Goal: Task Accomplishment & Management: Use online tool/utility

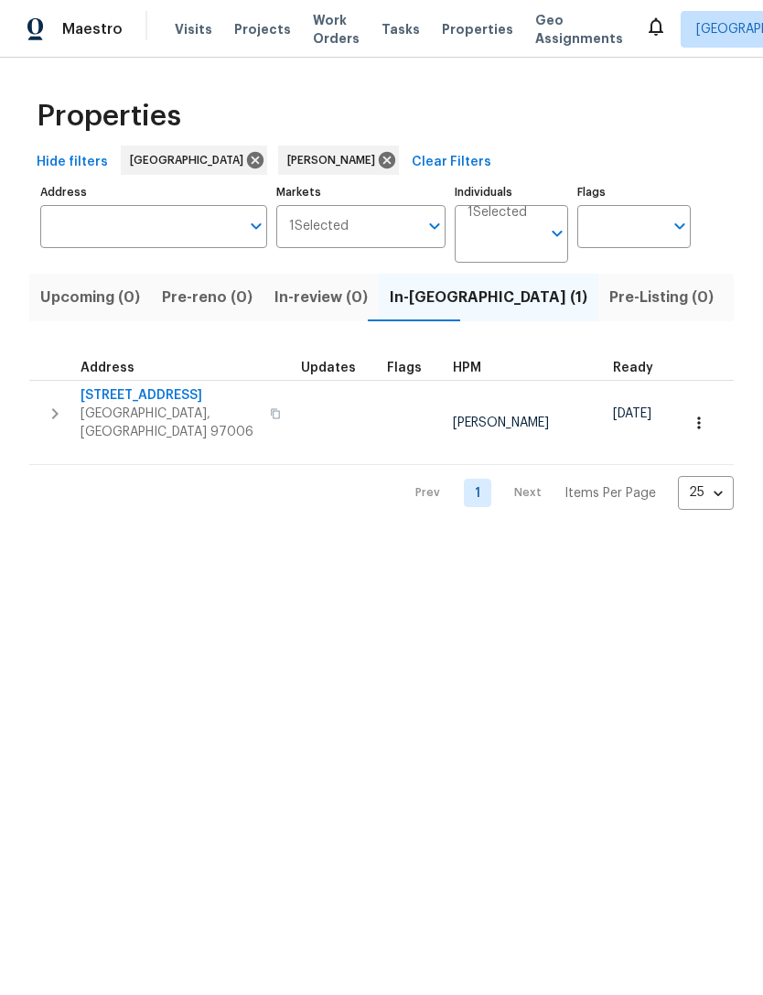
click at [54, 412] on icon "button" at bounding box center [55, 414] width 22 height 22
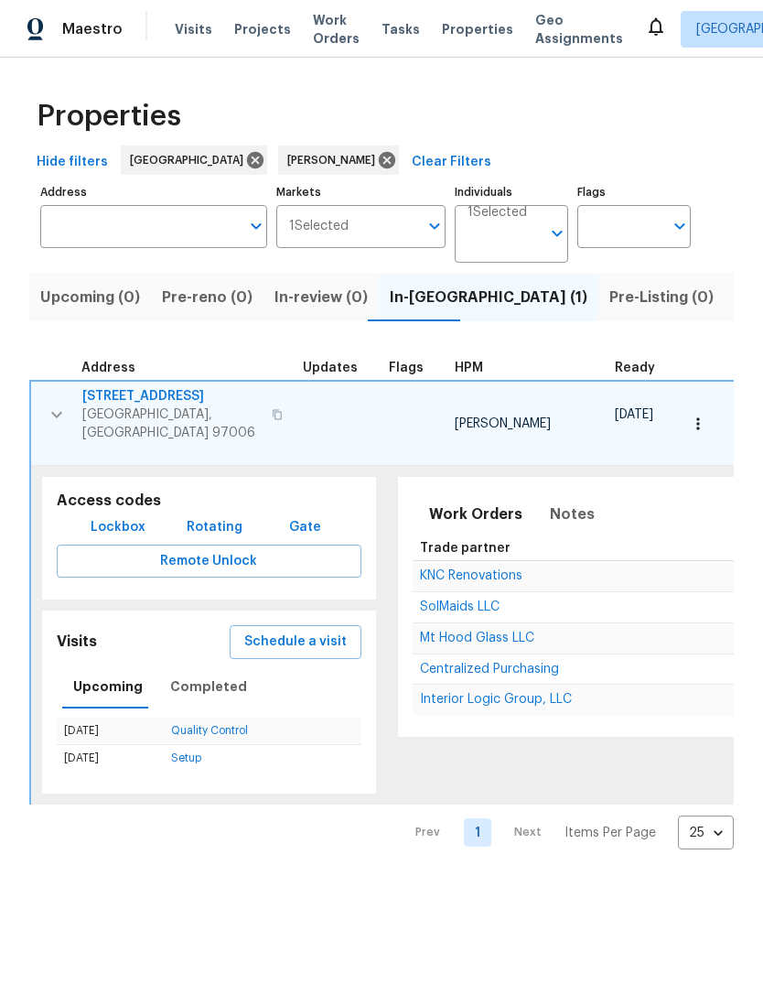
click at [319, 631] on span "Schedule a visit" at bounding box center [295, 642] width 102 height 23
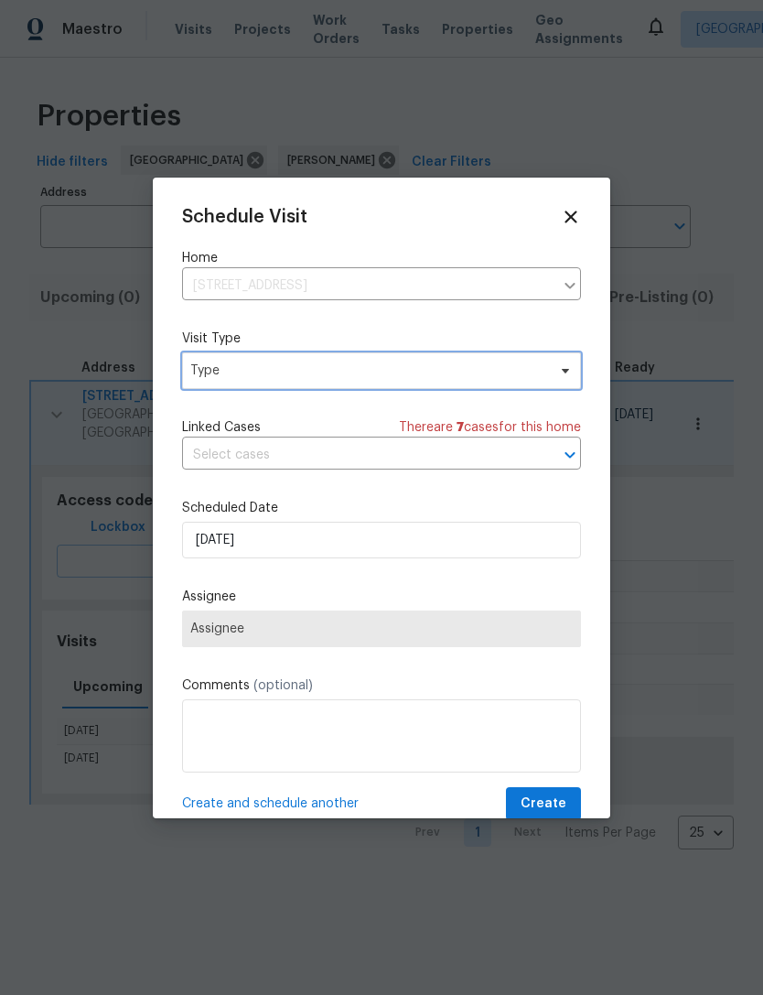
click at [555, 380] on span "Type" at bounding box center [381, 370] width 399 height 37
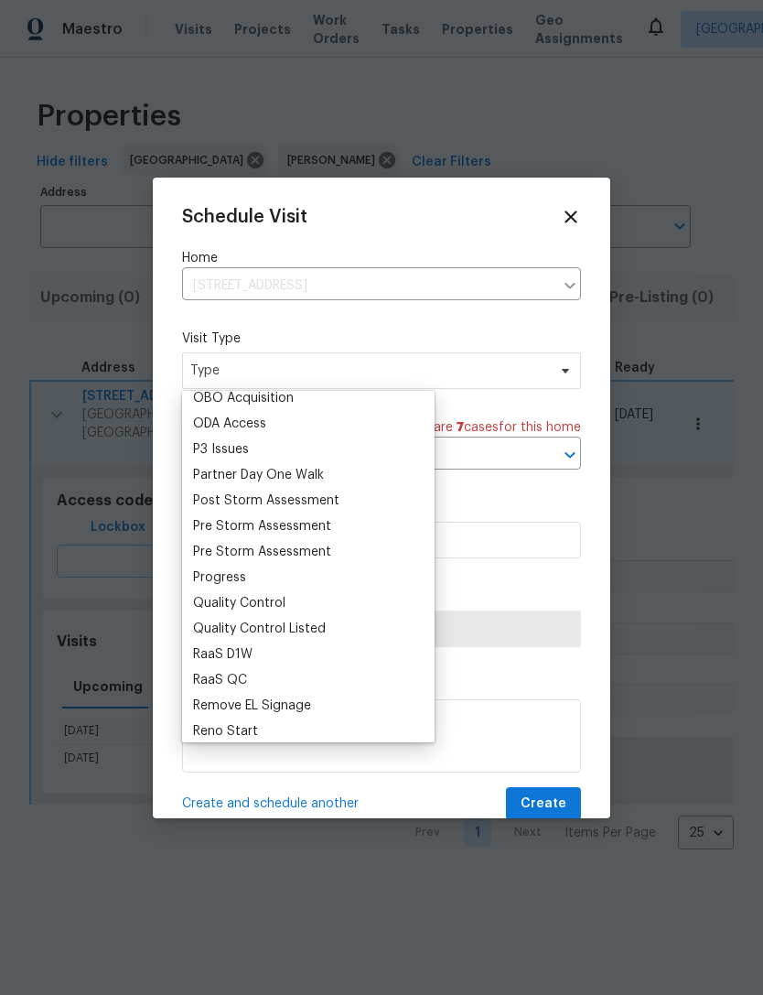
scroll to position [1067, 0]
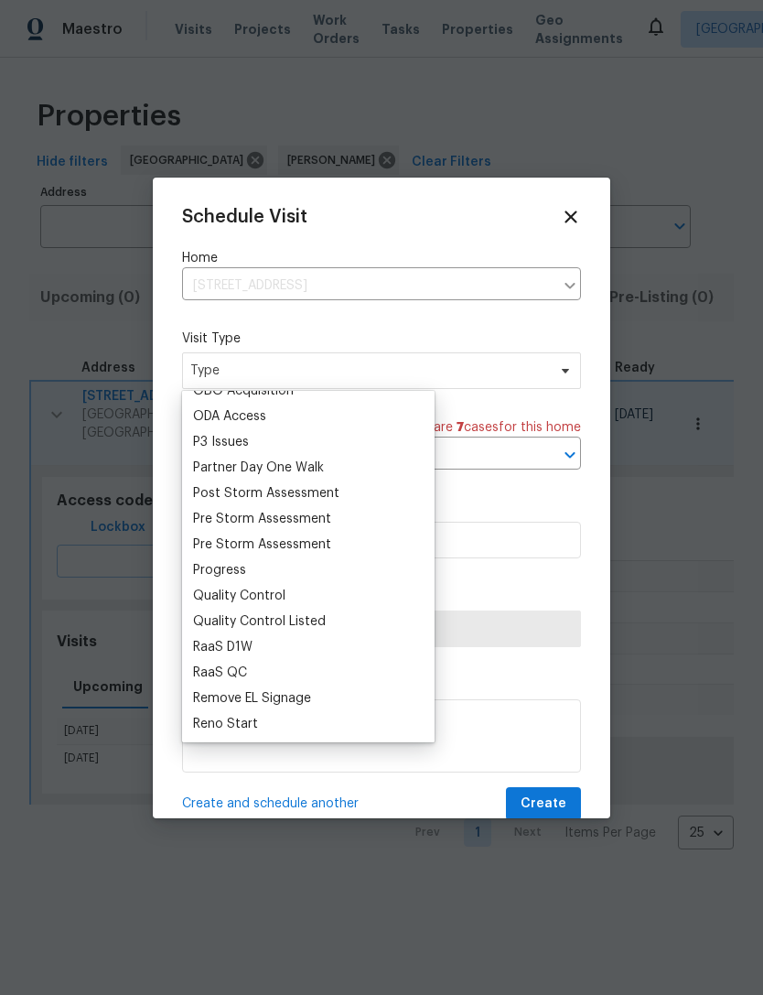
click at [255, 573] on div "Progress" at bounding box center [309, 570] width 242 height 26
click at [252, 568] on div "Progress" at bounding box center [309, 570] width 242 height 26
click at [241, 576] on div "Progress" at bounding box center [219, 570] width 53 height 18
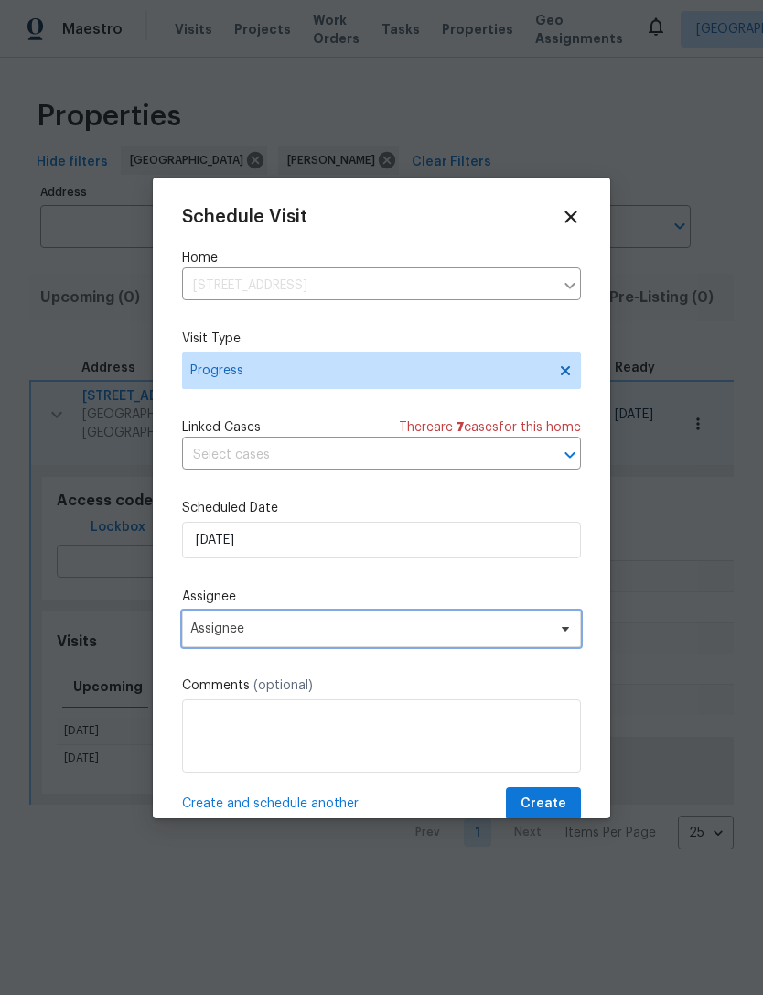
click at [568, 630] on icon at bounding box center [565, 628] width 15 height 15
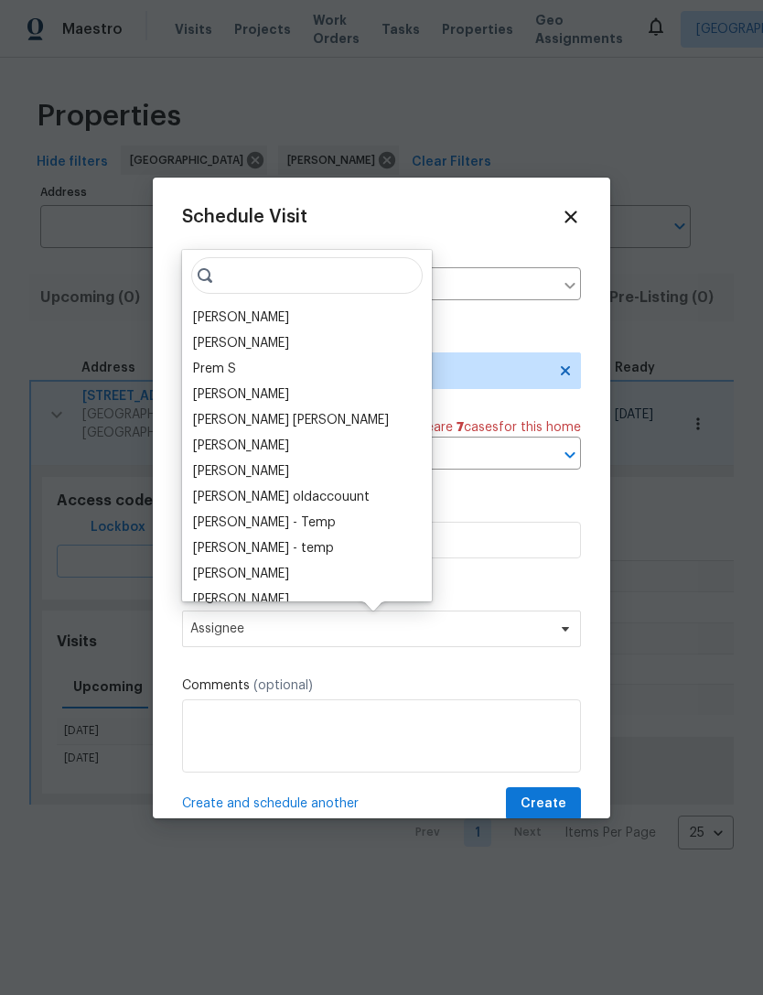
click at [263, 321] on div "[PERSON_NAME]" at bounding box center [241, 317] width 96 height 18
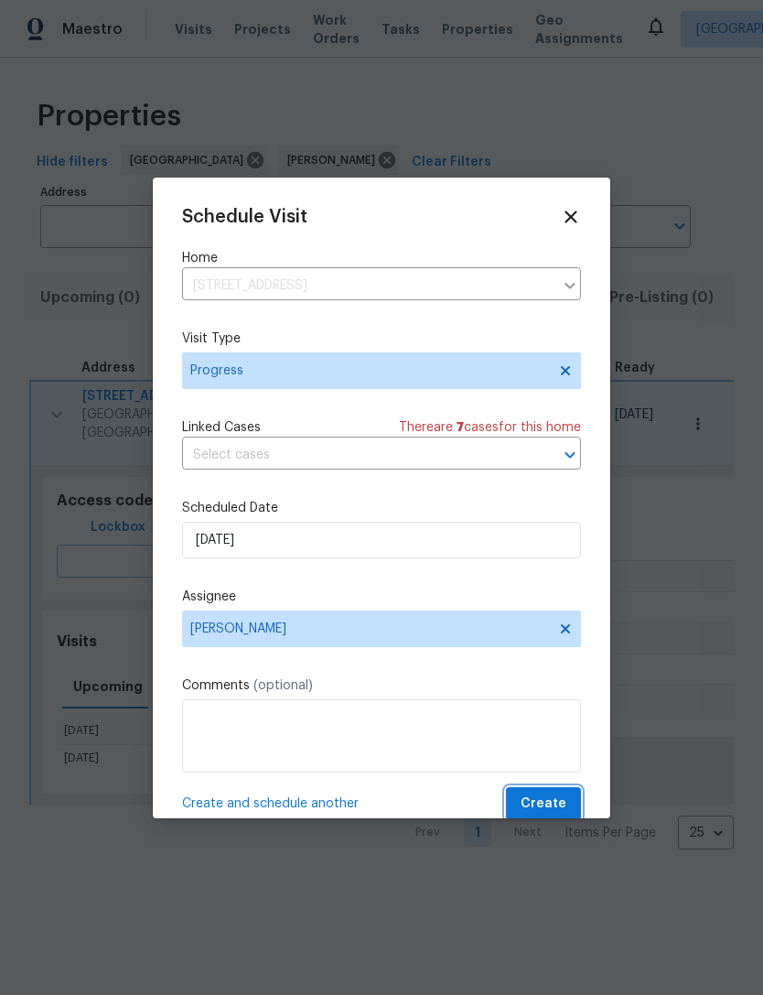
click at [565, 799] on span "Create" at bounding box center [544, 804] width 46 height 23
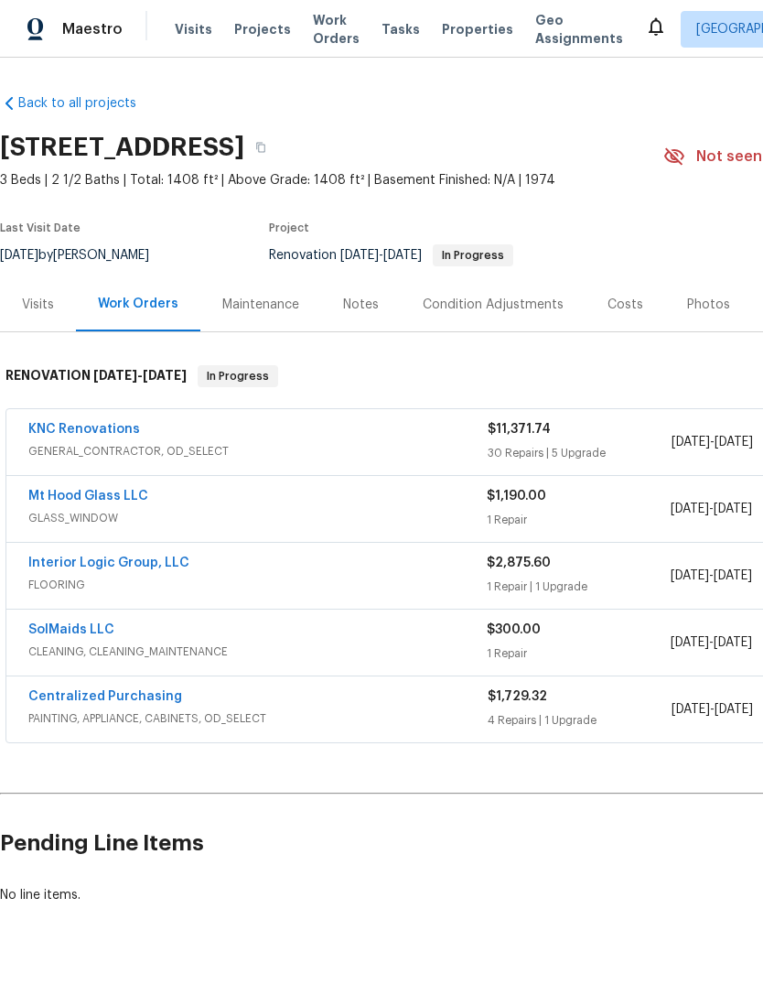
click at [240, 515] on span "GLASS_WINDOW" at bounding box center [257, 518] width 458 height 18
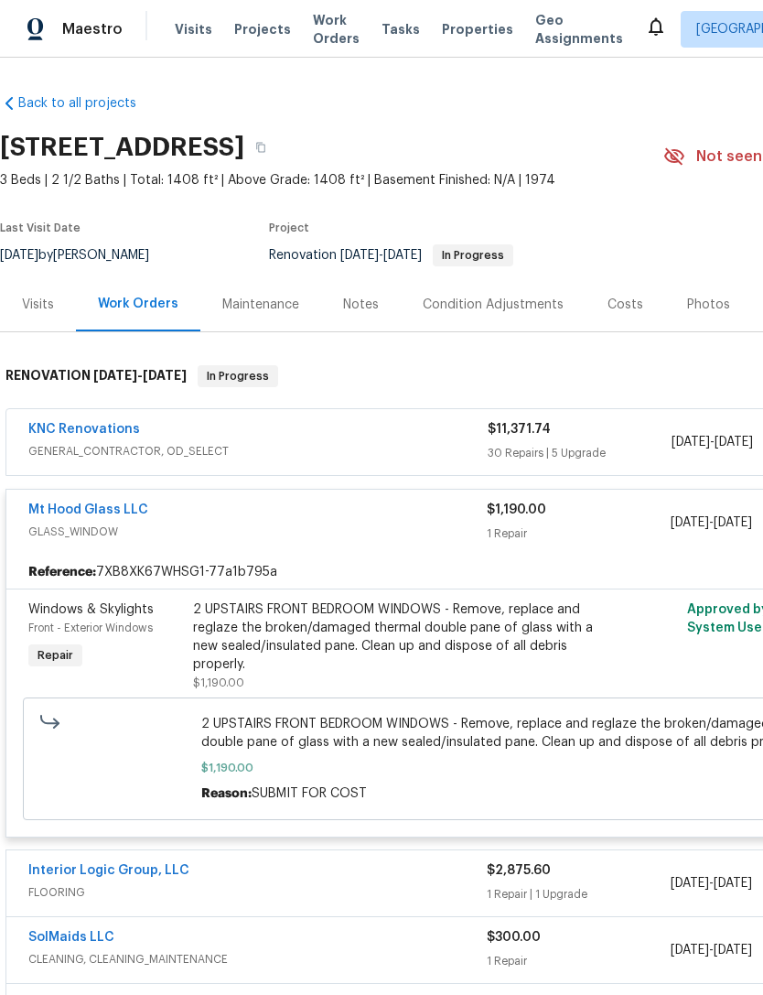
click at [107, 511] on link "Mt Hood Glass LLC" at bounding box center [88, 509] width 120 height 13
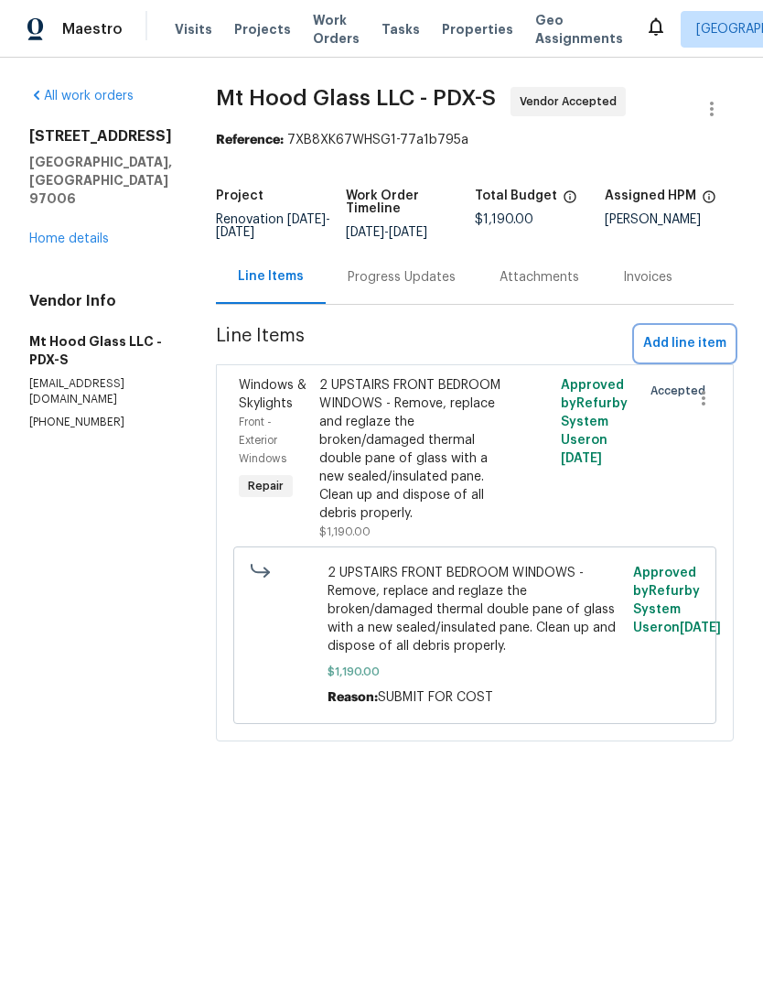
click at [687, 343] on span "Add line item" at bounding box center [684, 343] width 83 height 23
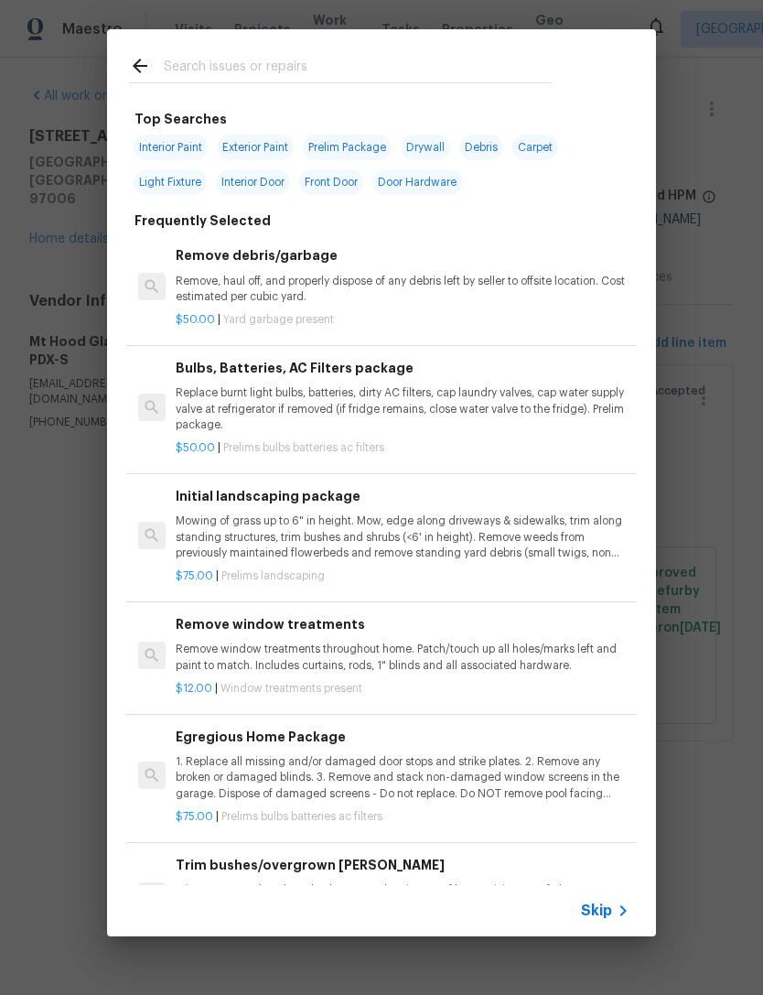
click at [602, 912] on span "Skip" at bounding box center [596, 910] width 31 height 18
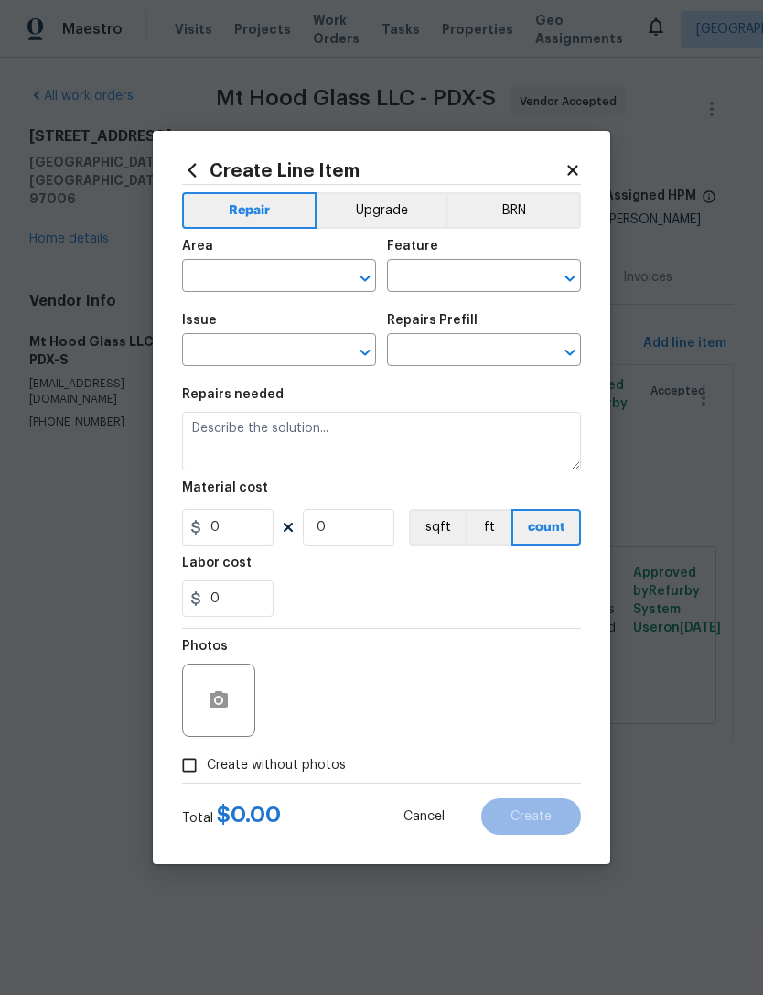
click at [222, 280] on input "text" at bounding box center [253, 278] width 143 height 28
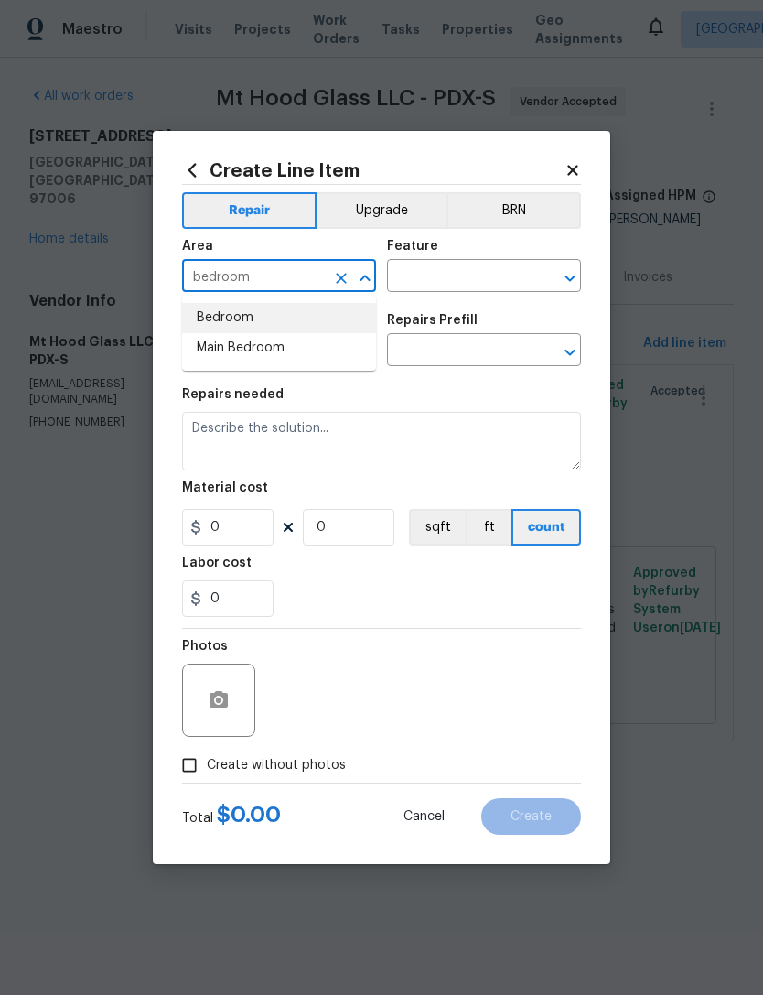
click at [238, 316] on li "Bedroom" at bounding box center [279, 318] width 194 height 30
type input "Bedroom"
click at [432, 275] on input "text" at bounding box center [458, 278] width 143 height 28
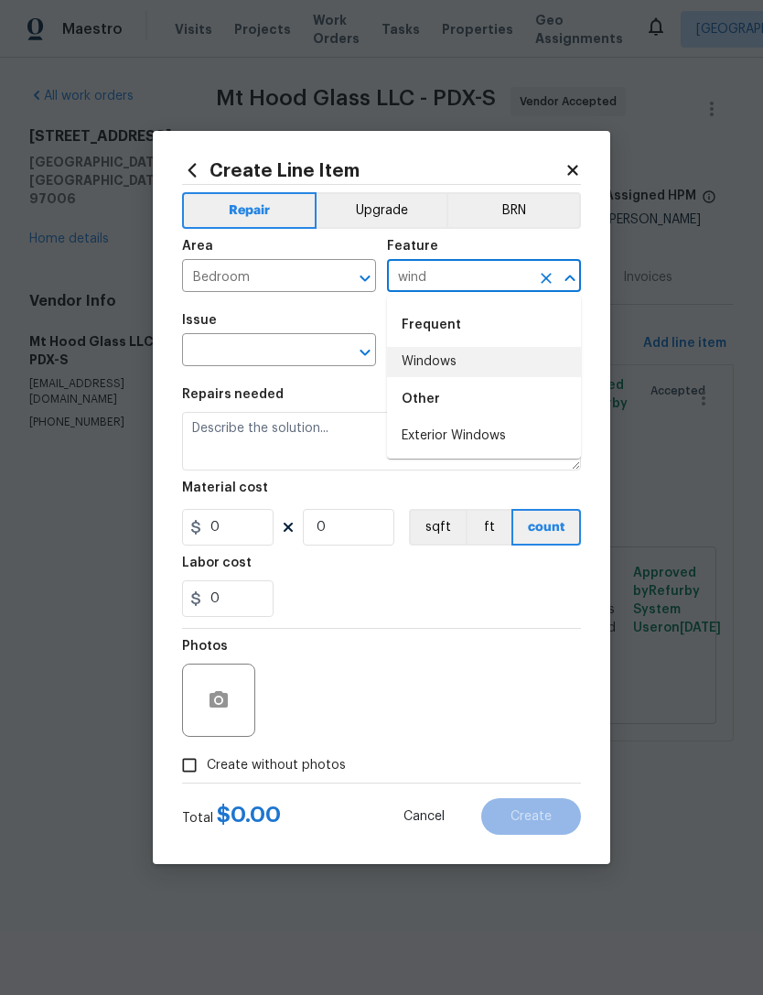
click at [448, 366] on li "Windows" at bounding box center [484, 362] width 194 height 30
type input "Windows"
click at [262, 353] on input "text" at bounding box center [253, 352] width 143 height 28
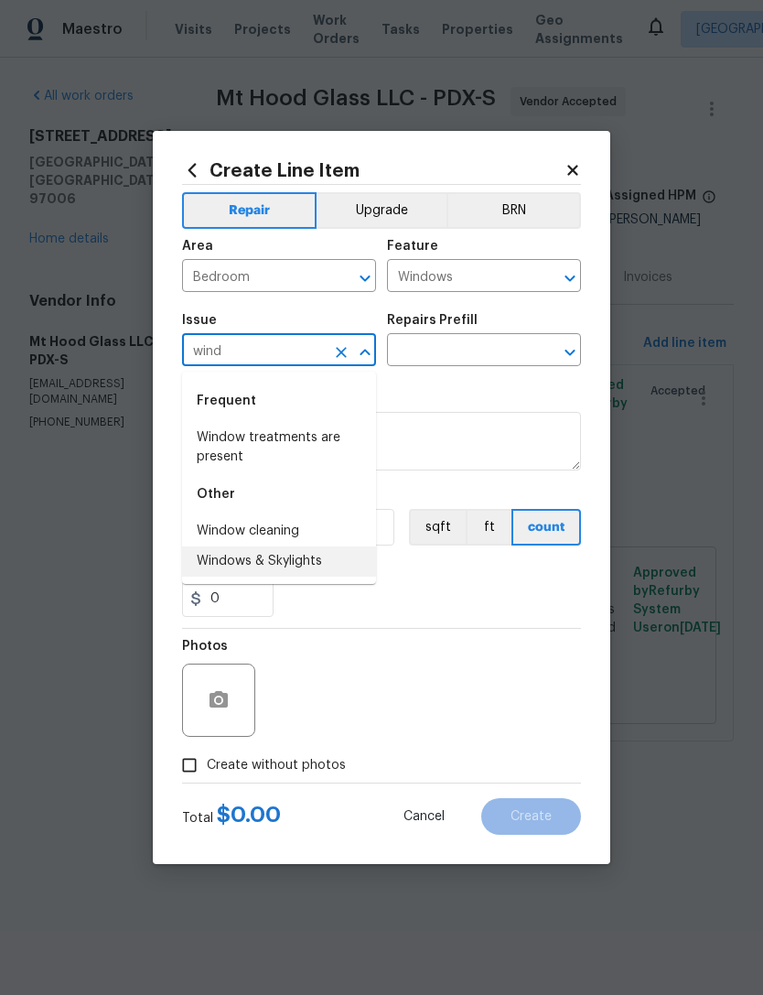
click at [250, 563] on li "Windows & Skylights" at bounding box center [279, 561] width 194 height 30
type input "Windows & Skylights"
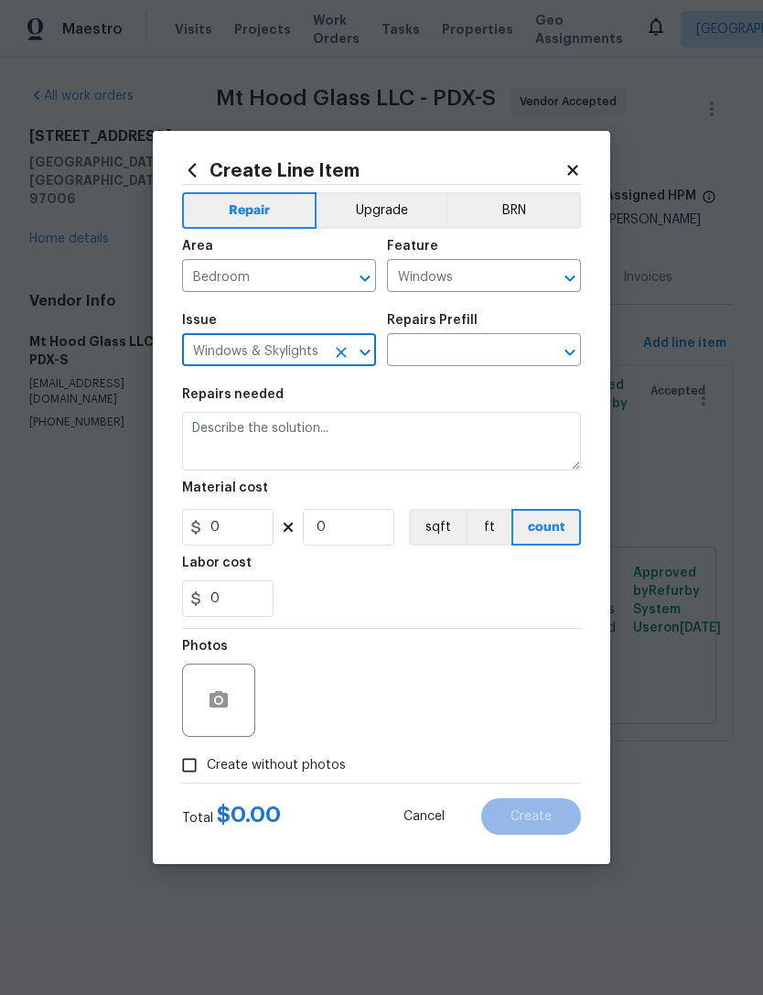
click at [431, 347] on input "text" at bounding box center [458, 352] width 143 height 28
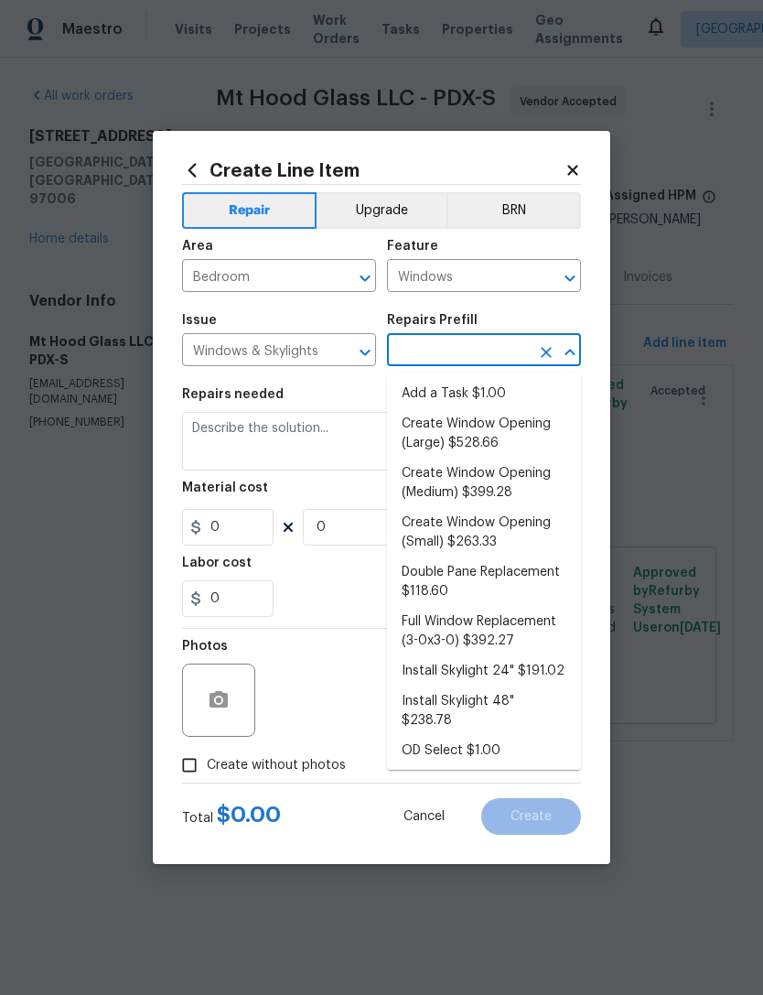
click at [464, 397] on li "Add a Task $1.00" at bounding box center [484, 394] width 194 height 30
type input "Add a Task $1.00"
type textarea "HPM to detail"
type input "1"
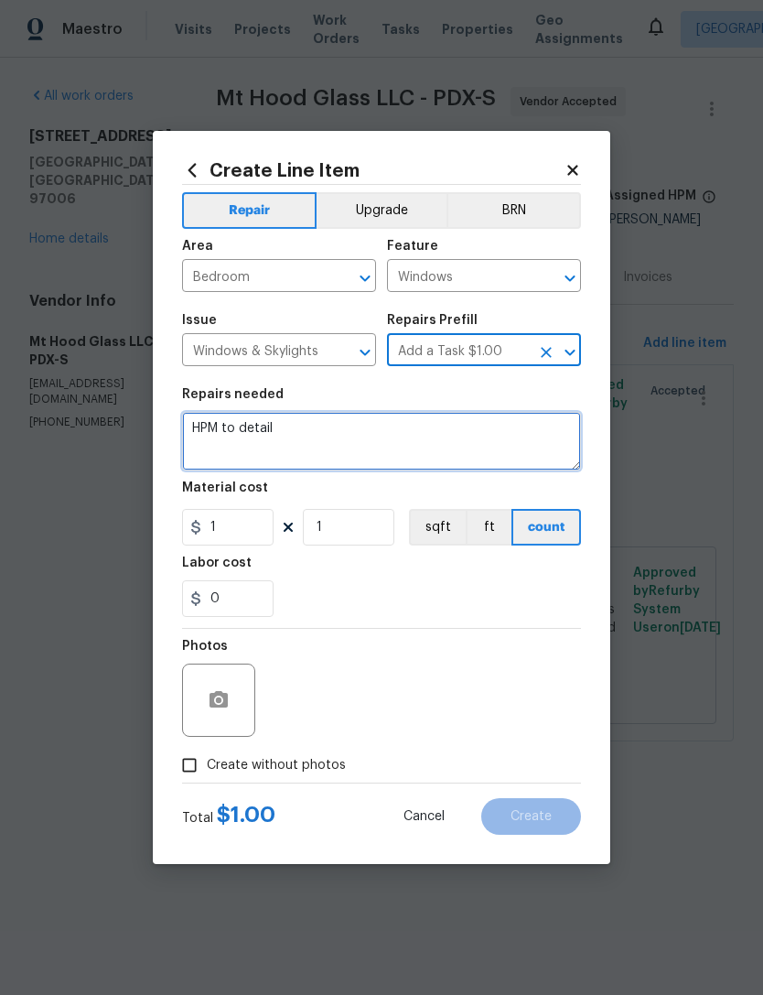
click at [282, 424] on textarea "HPM to detail" at bounding box center [381, 441] width 399 height 59
click at [263, 430] on textarea "HPM to detail" at bounding box center [381, 441] width 399 height 59
click at [262, 429] on textarea "HPM to detail" at bounding box center [381, 441] width 399 height 59
type textarea "Replace window"
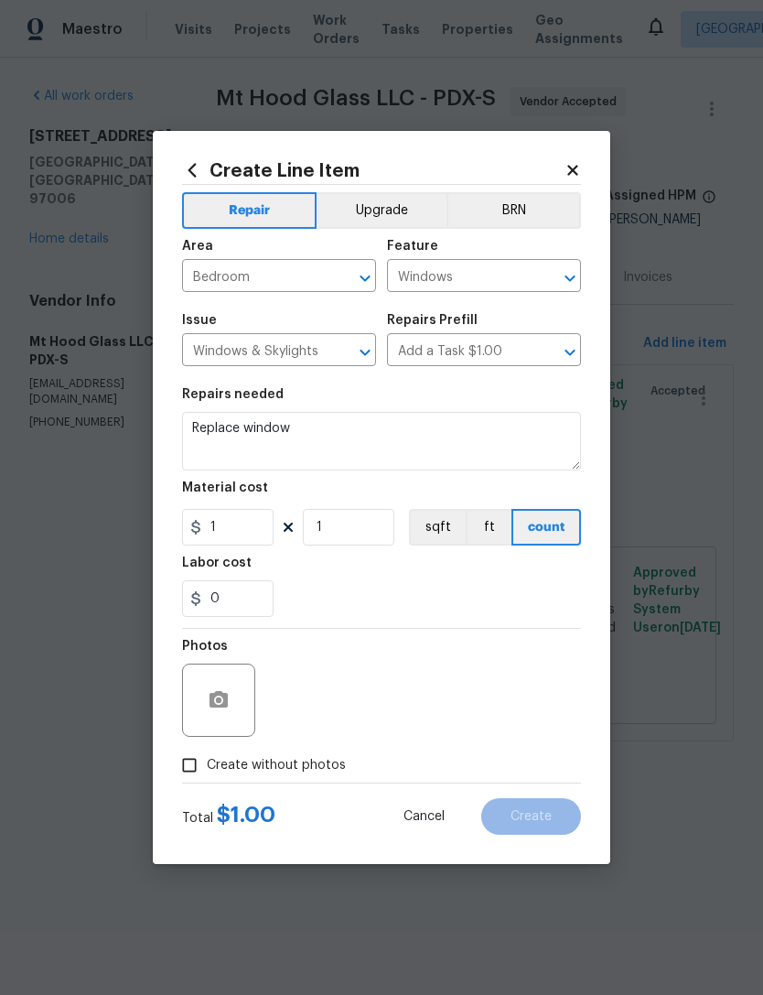
click at [575, 170] on icon at bounding box center [572, 170] width 10 height 10
